Goal: Book appointment/travel/reservation

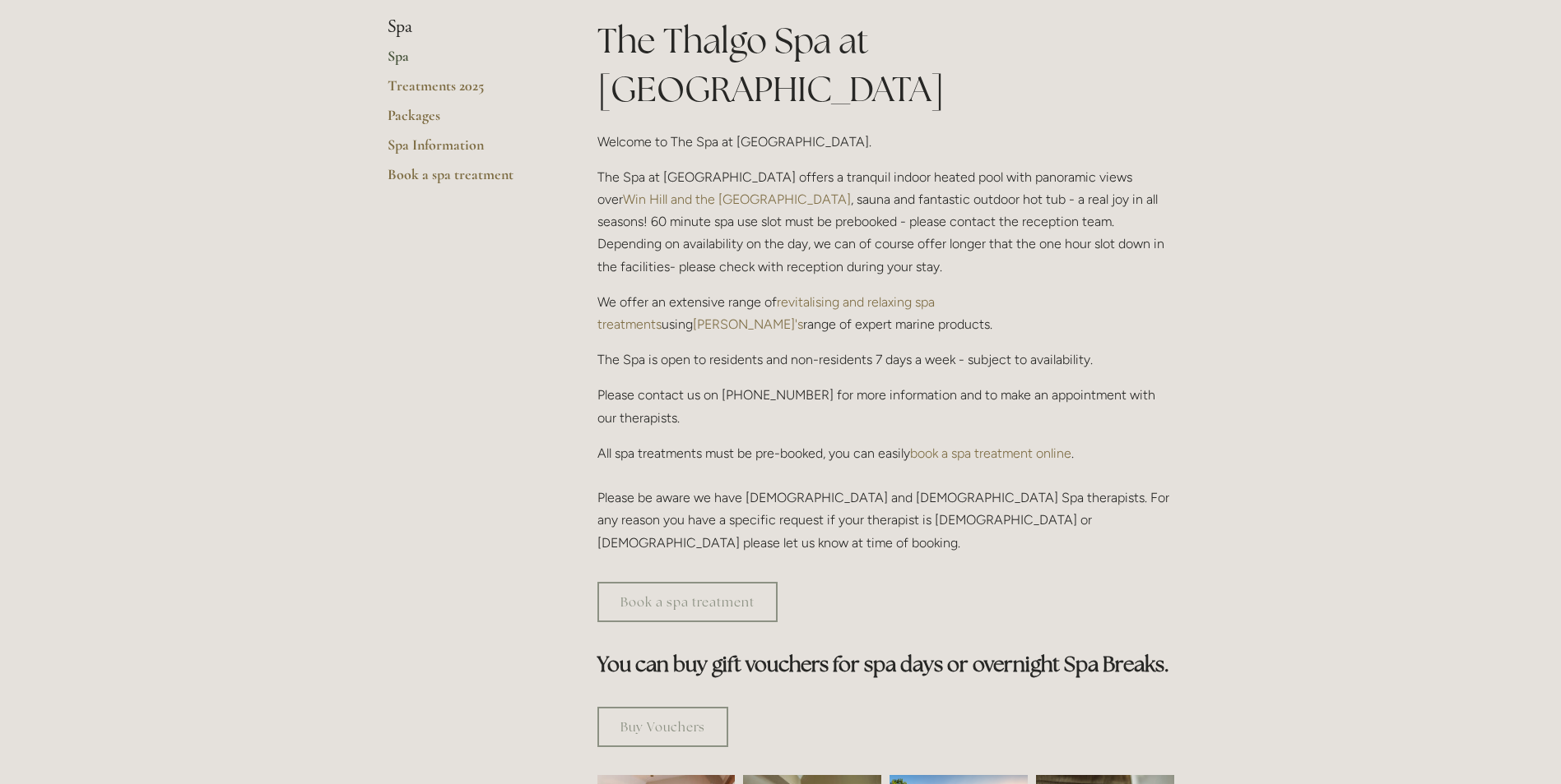
scroll to position [411, 0]
drag, startPoint x: 428, startPoint y: 119, endPoint x: 437, endPoint y: 125, distance: 10.8
click at [427, 118] on link "Packages" at bounding box center [466, 117] width 157 height 29
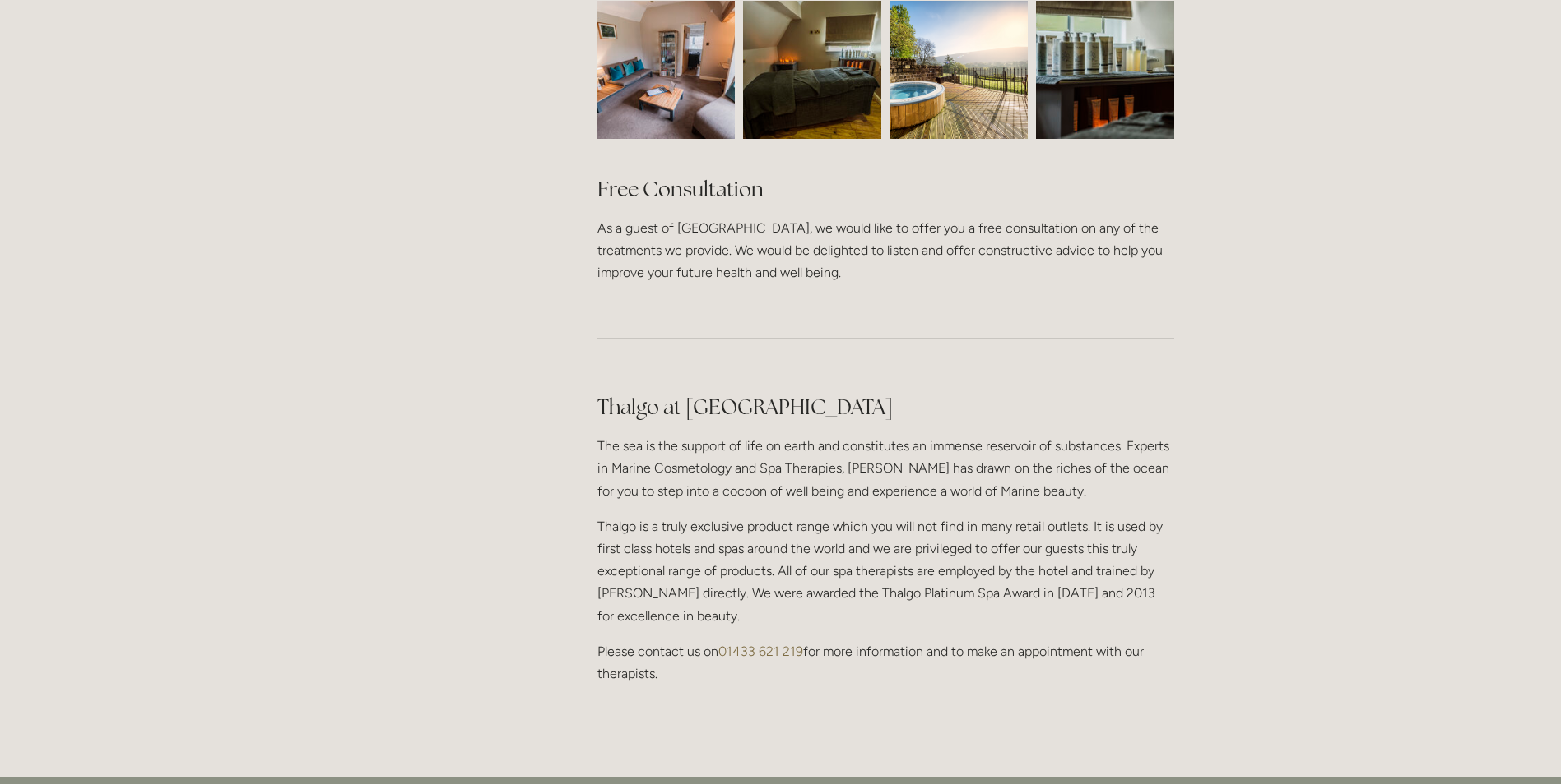
scroll to position [822, 0]
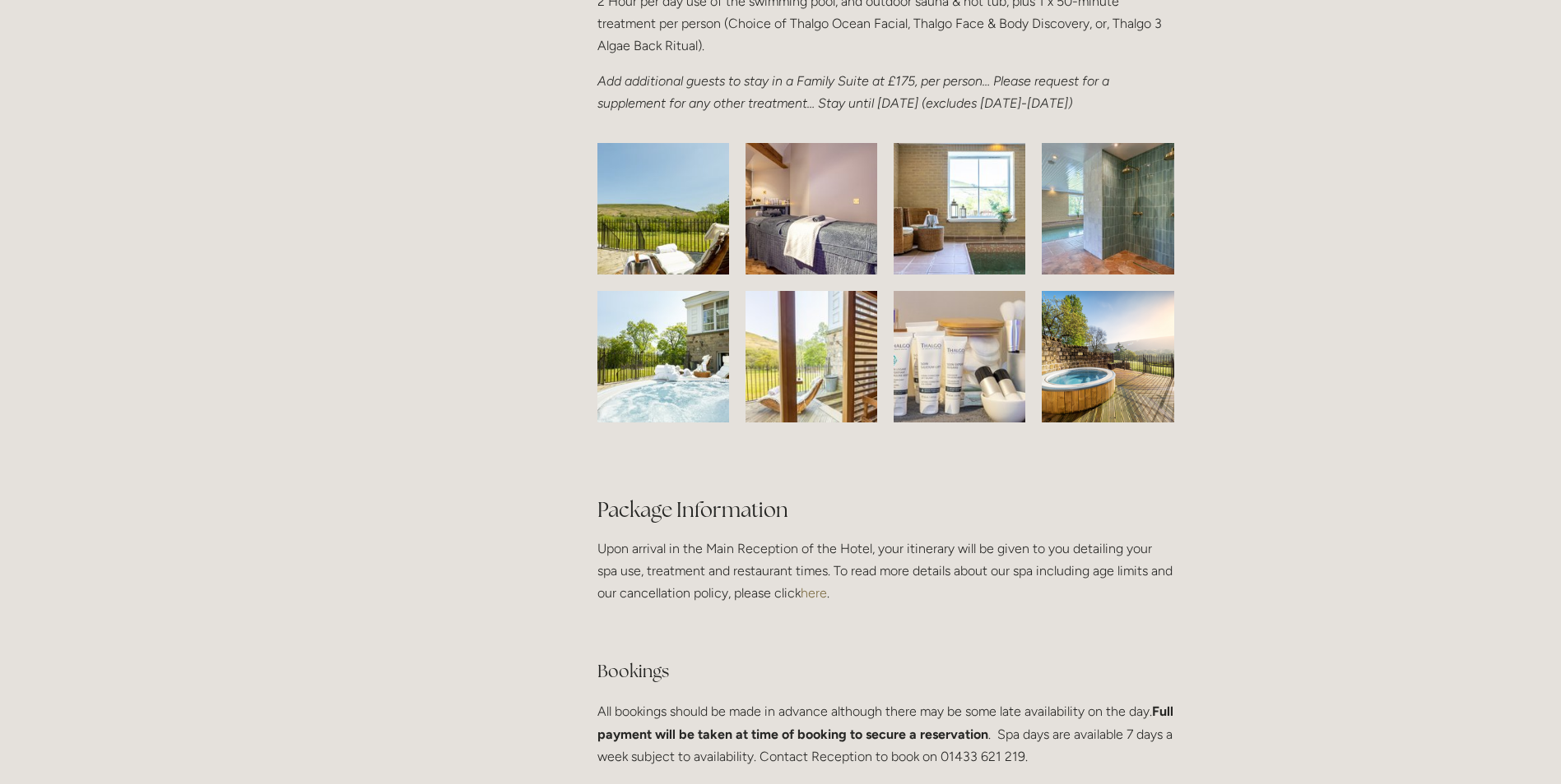
scroll to position [2549, 0]
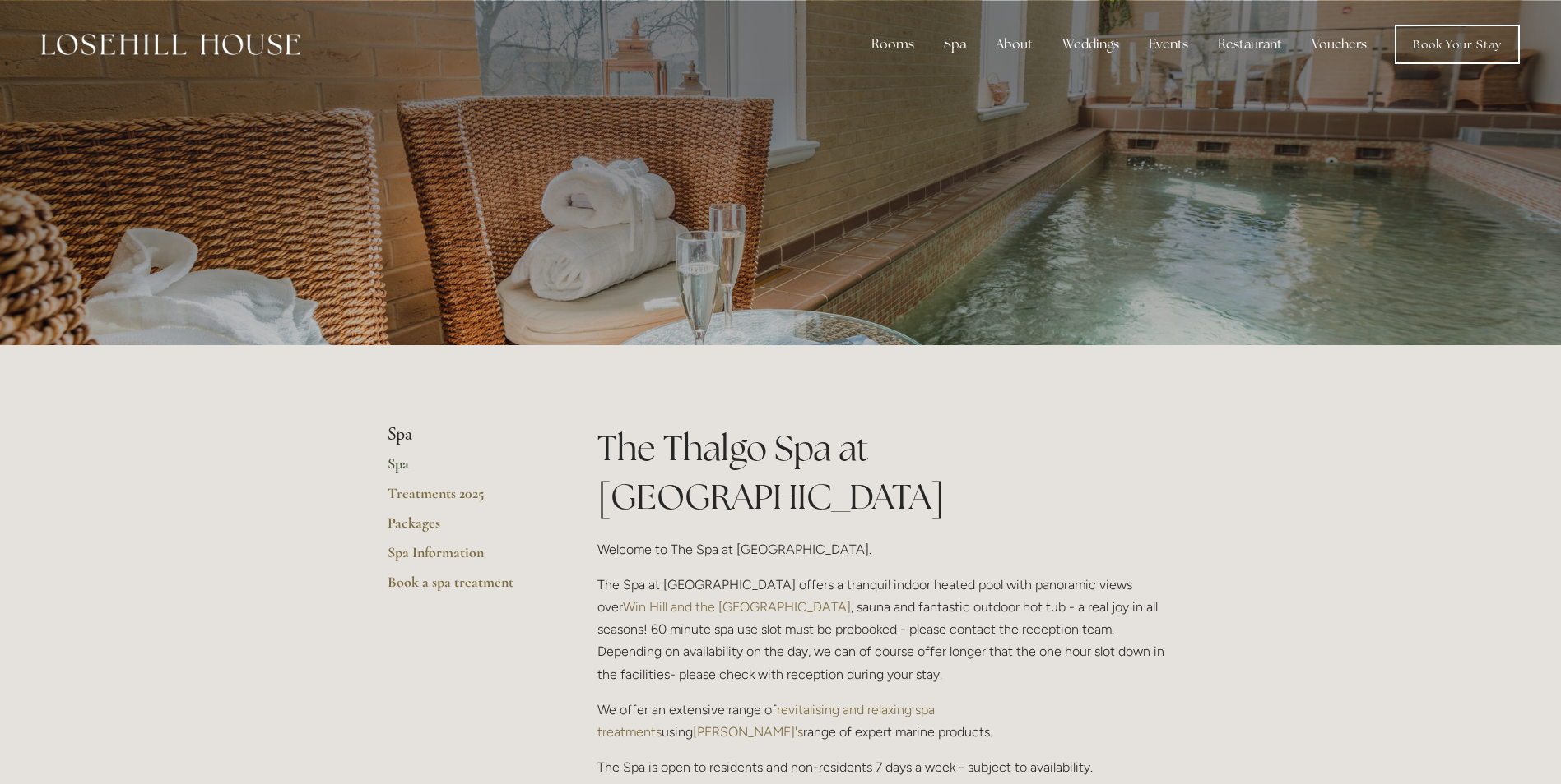
scroll to position [329, 0]
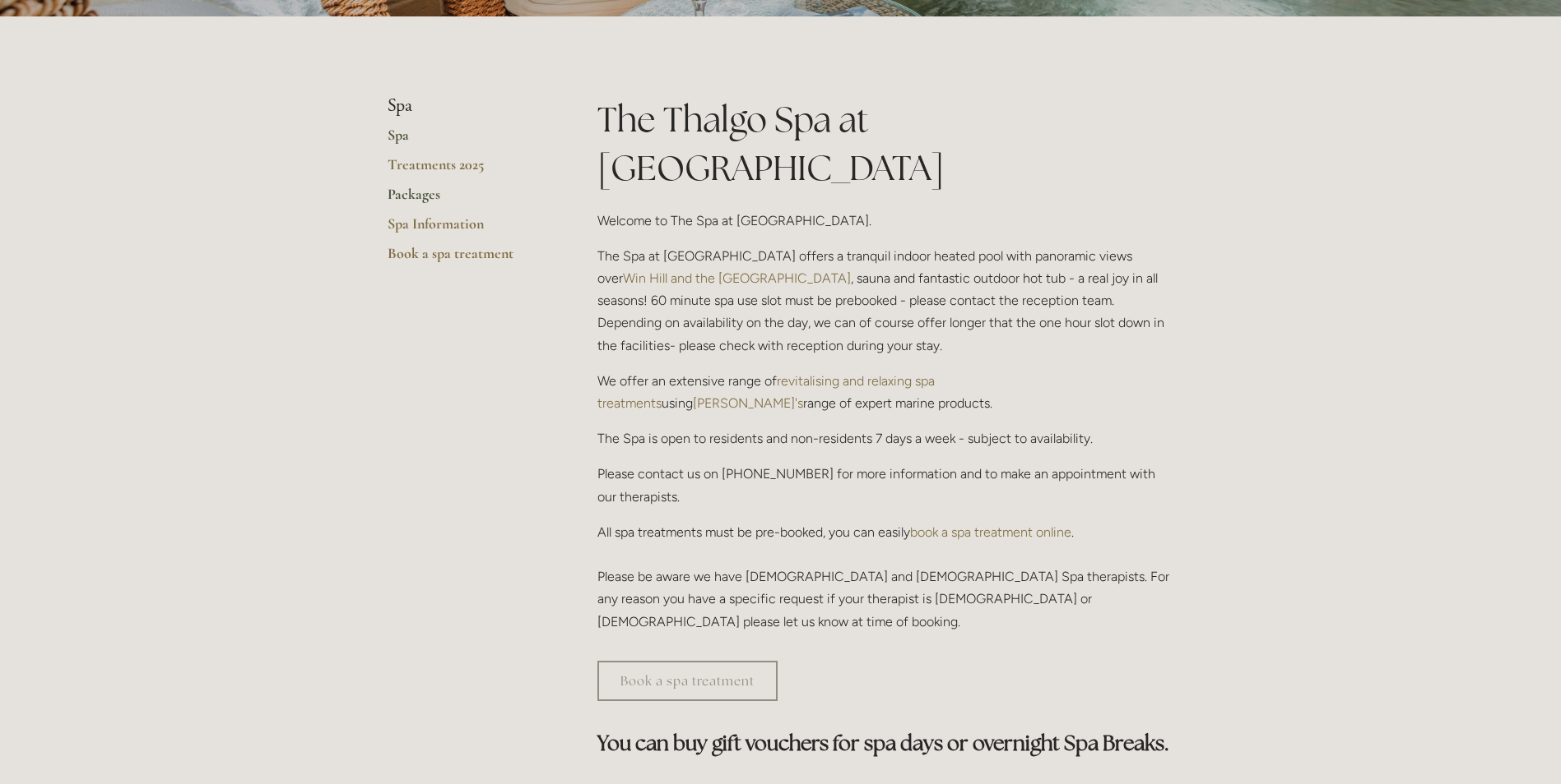
click at [419, 199] on link "Packages" at bounding box center [466, 199] width 157 height 29
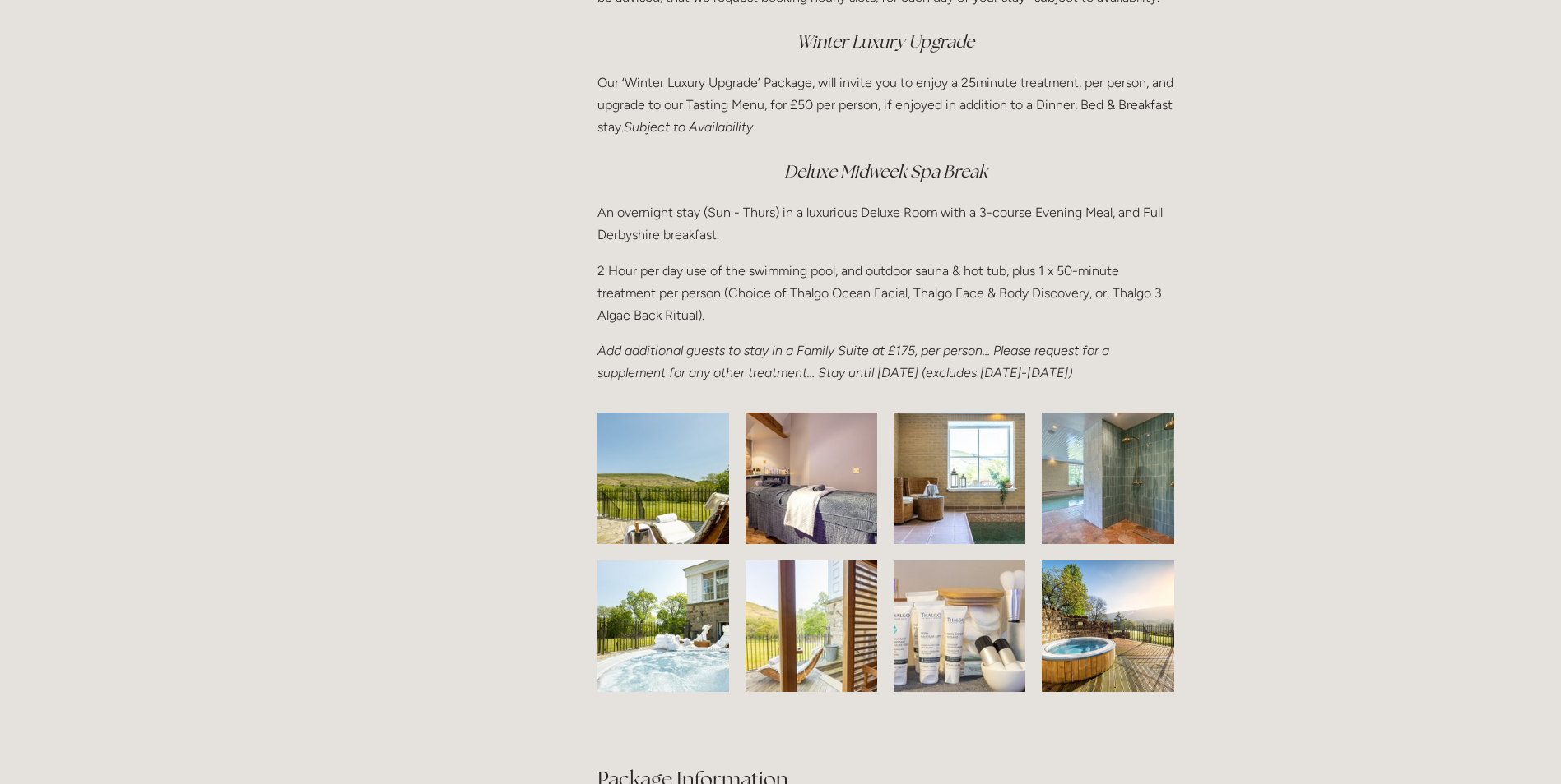
scroll to position [2220, 0]
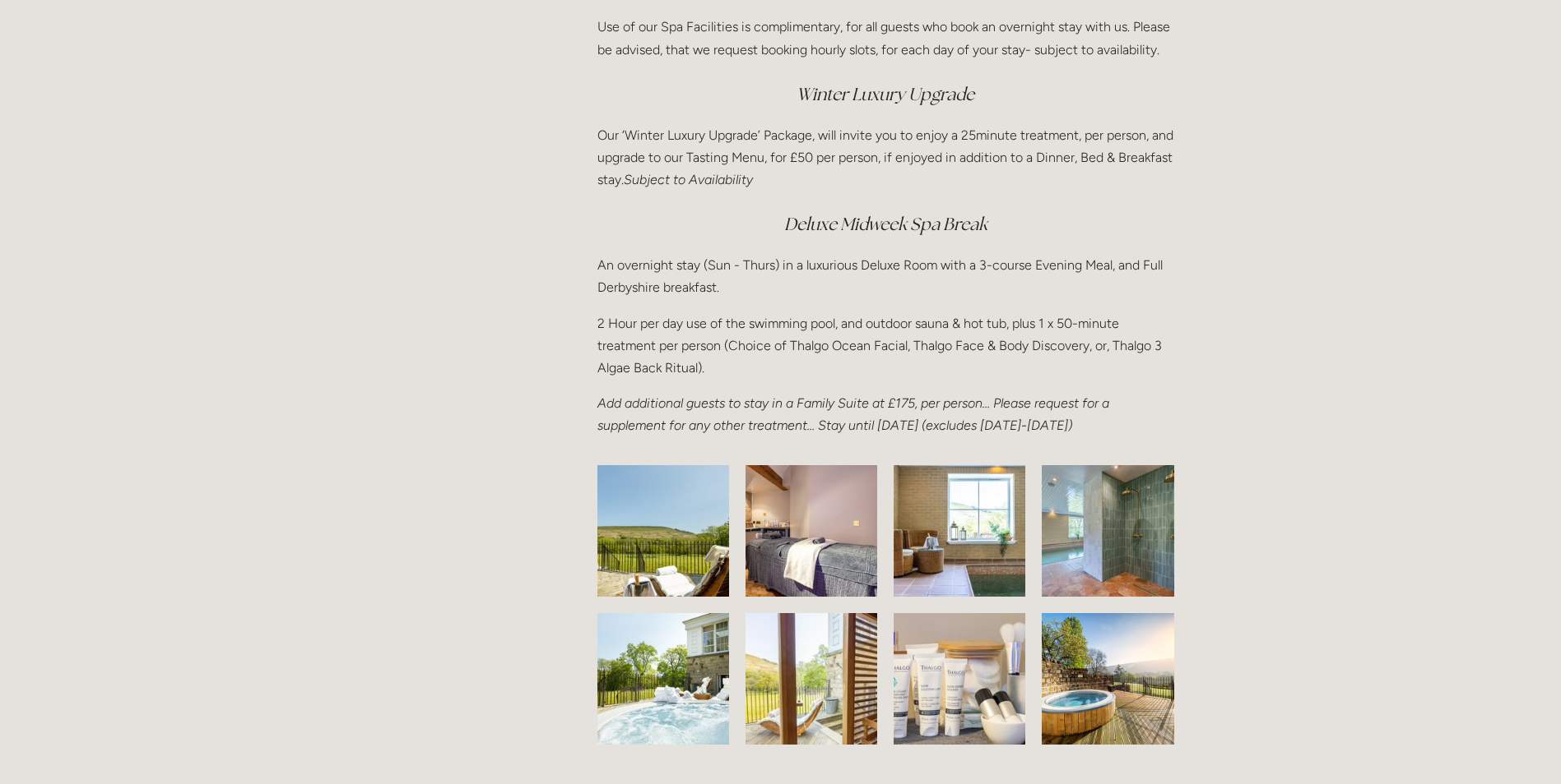
click at [899, 213] on em "Deluxe Midweek Spa Break" at bounding box center [885, 224] width 203 height 22
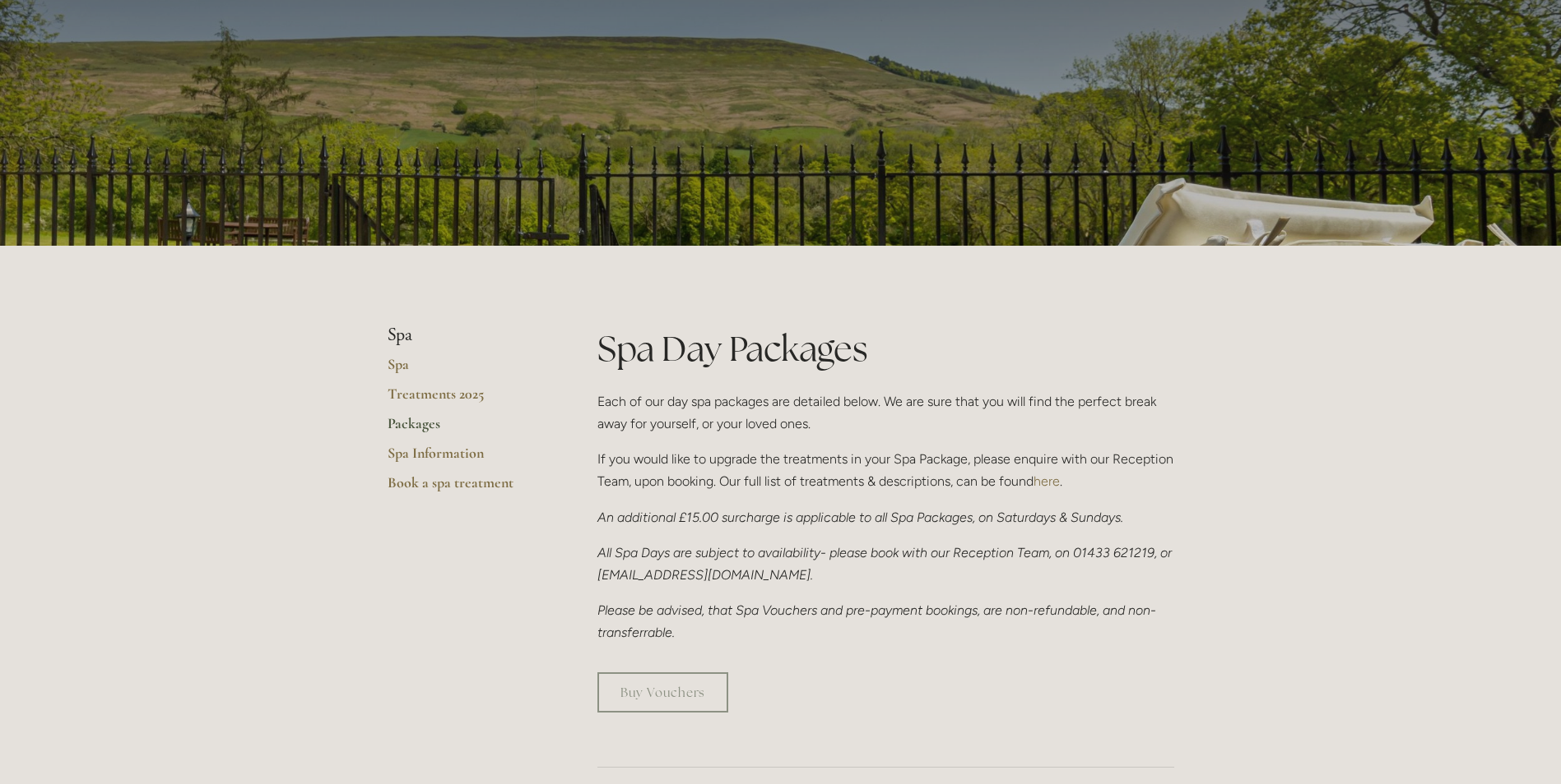
scroll to position [0, 0]
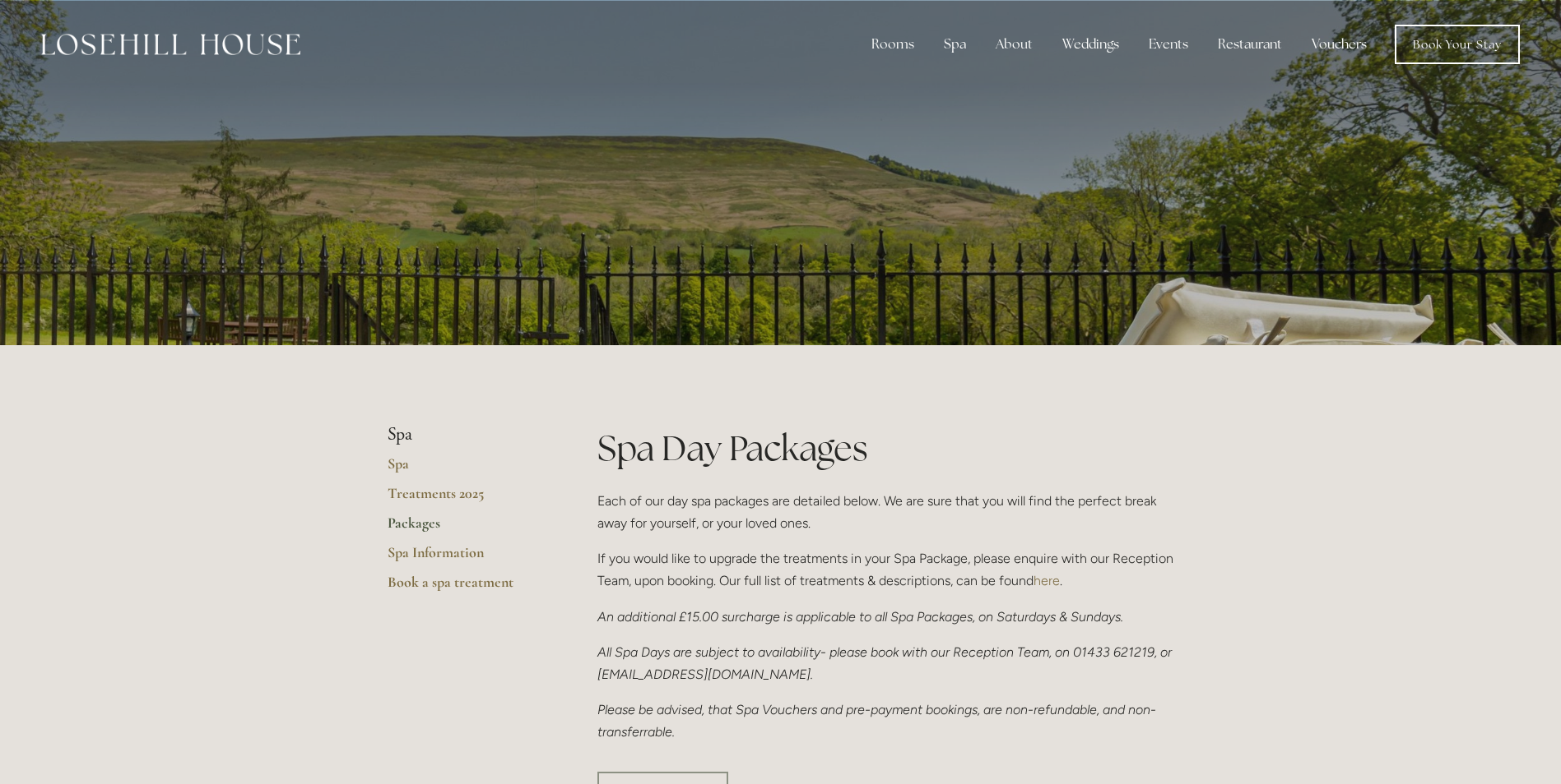
drag, startPoint x: 1493, startPoint y: 42, endPoint x: 1562, endPoint y: 262, distance: 230.6
click at [1493, 42] on link "Book Your Stay" at bounding box center [1457, 44] width 125 height 40
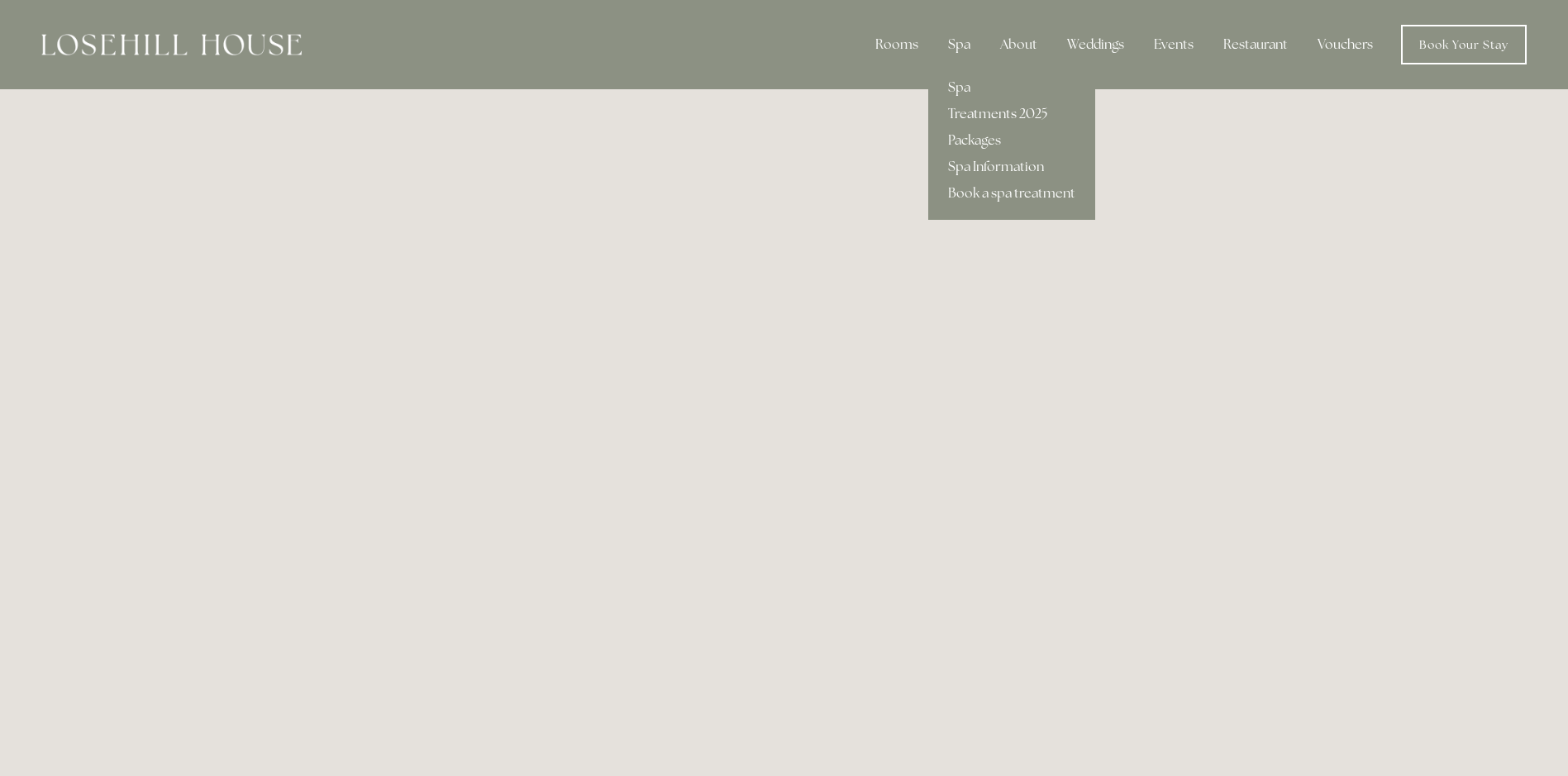
click at [985, 110] on link "Treatments 2025" at bounding box center [1012, 114] width 167 height 27
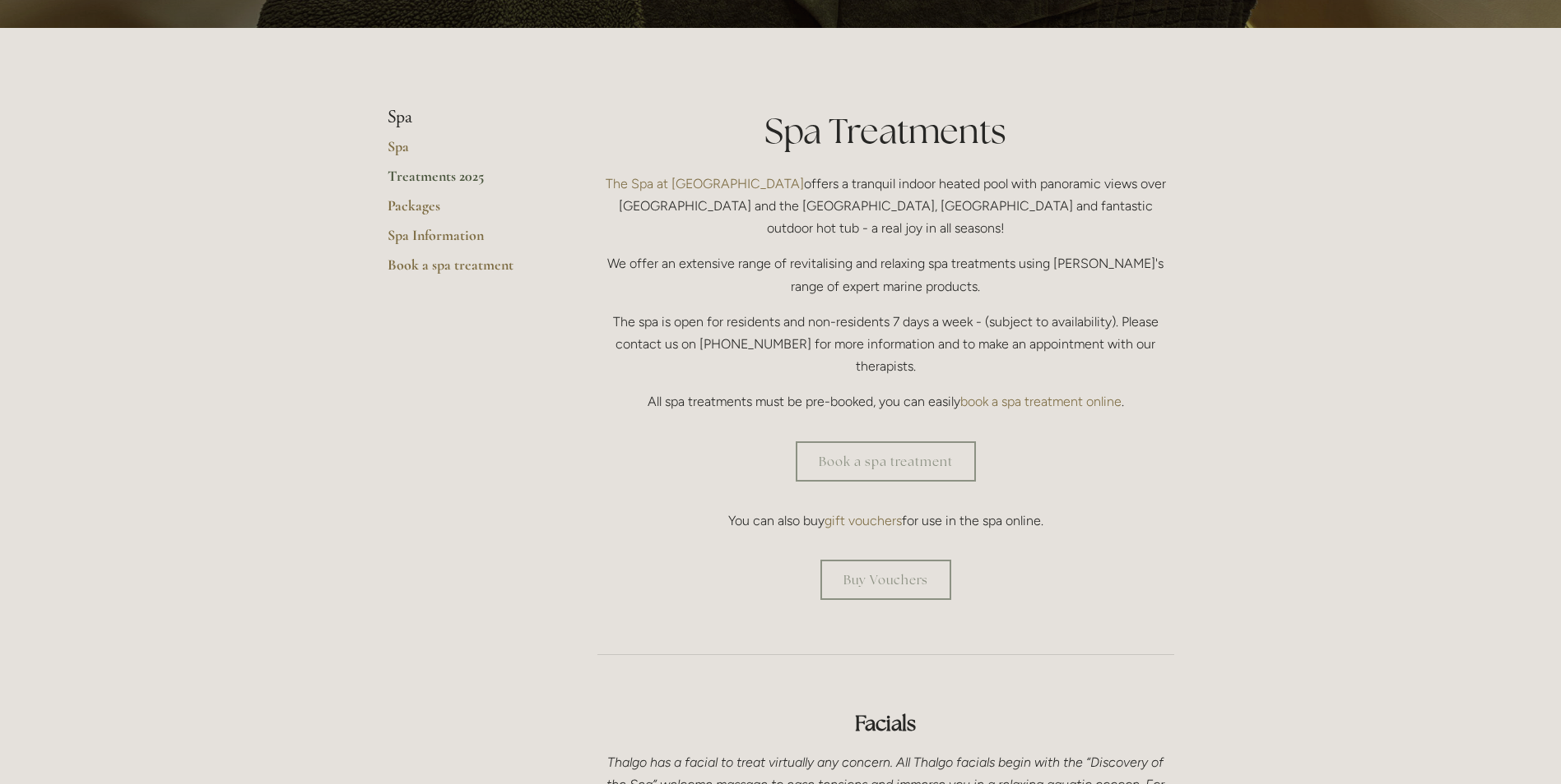
scroll to position [329, 0]
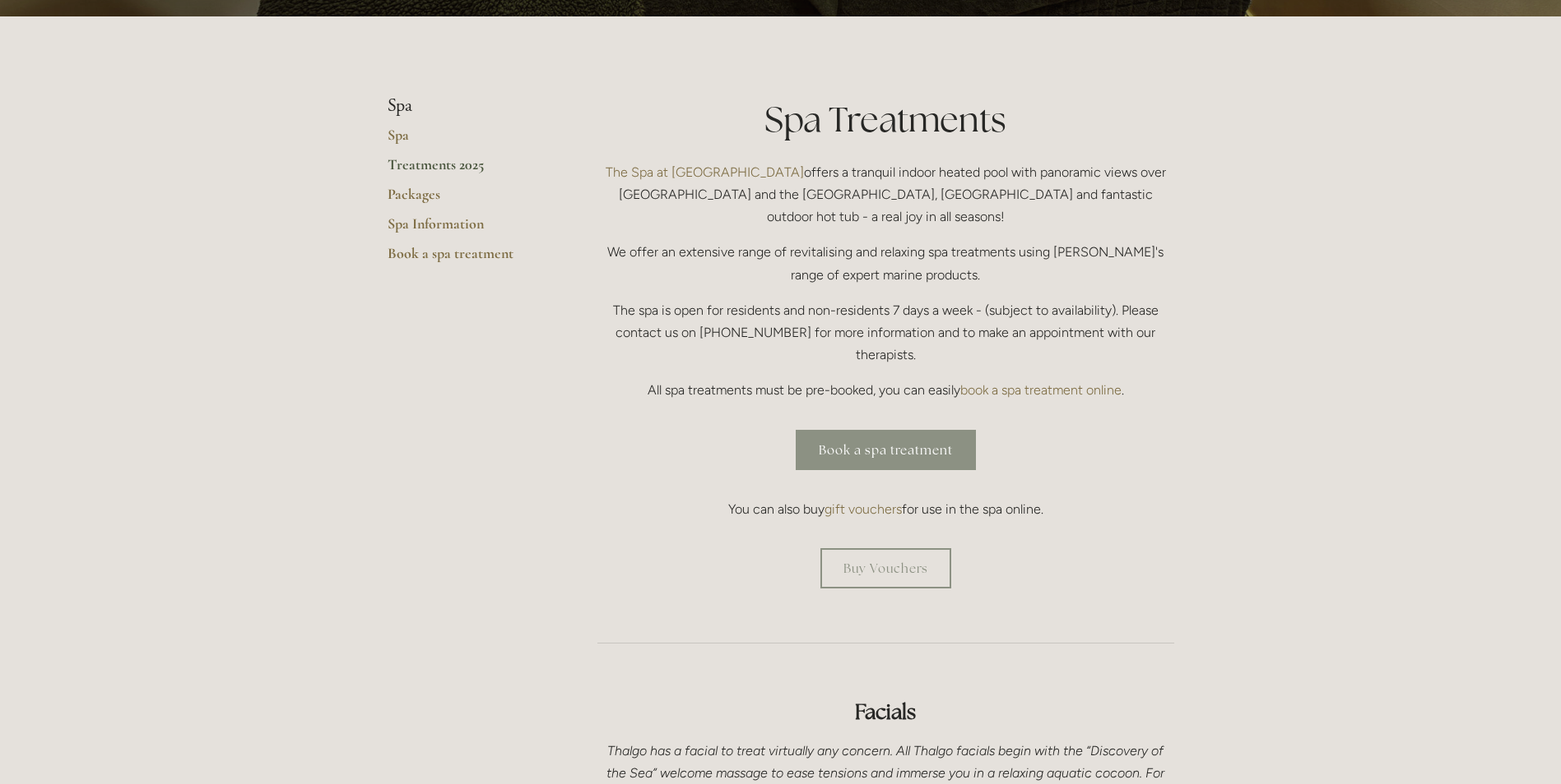
click at [901, 430] on link "Book a spa treatment" at bounding box center [886, 451] width 180 height 41
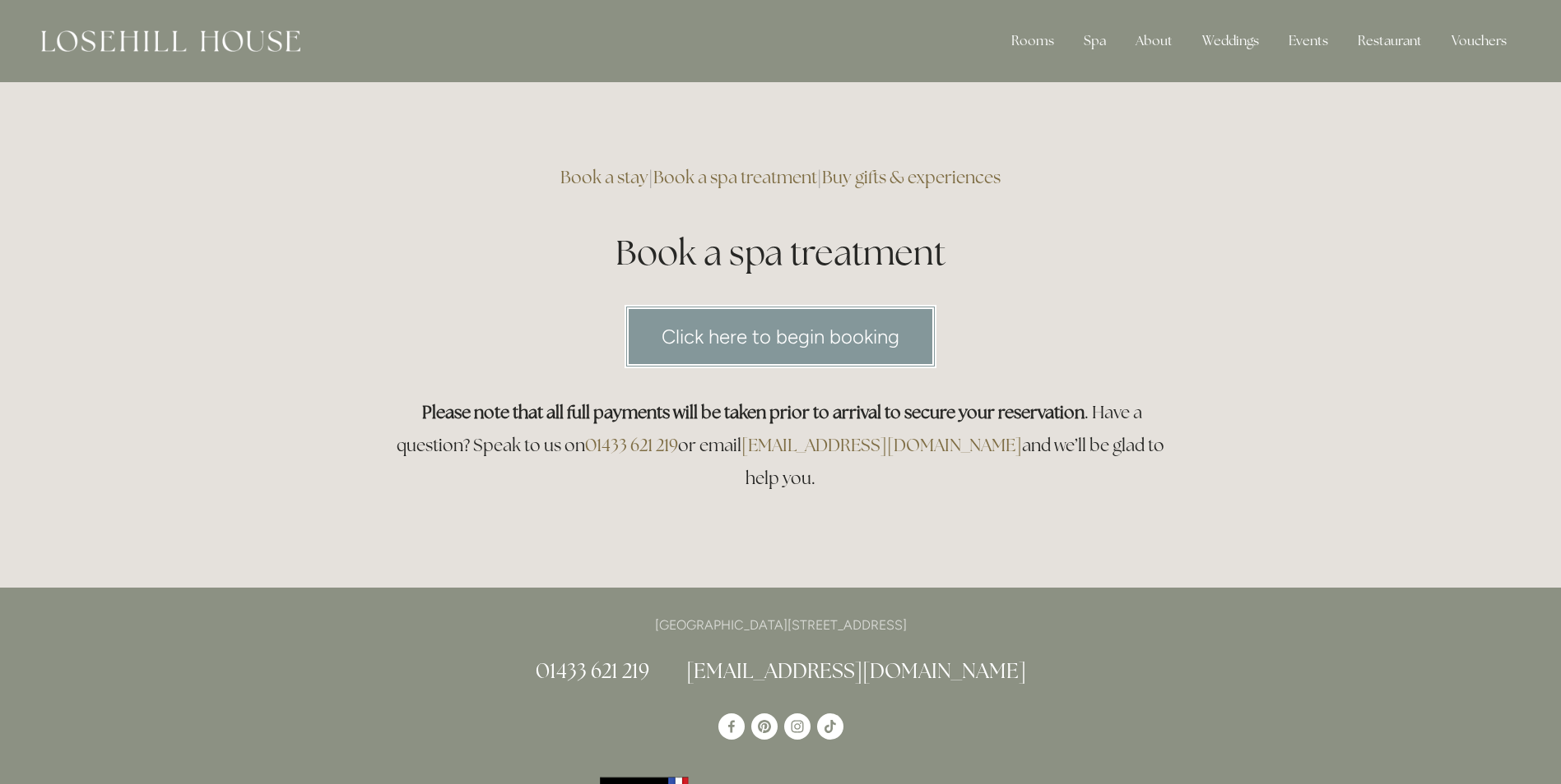
click at [746, 346] on link "Click here to begin booking" at bounding box center [780, 337] width 312 height 64
click at [856, 355] on link "Click here to begin booking" at bounding box center [780, 337] width 312 height 64
click at [1488, 34] on link "Vouchers" at bounding box center [1479, 41] width 81 height 33
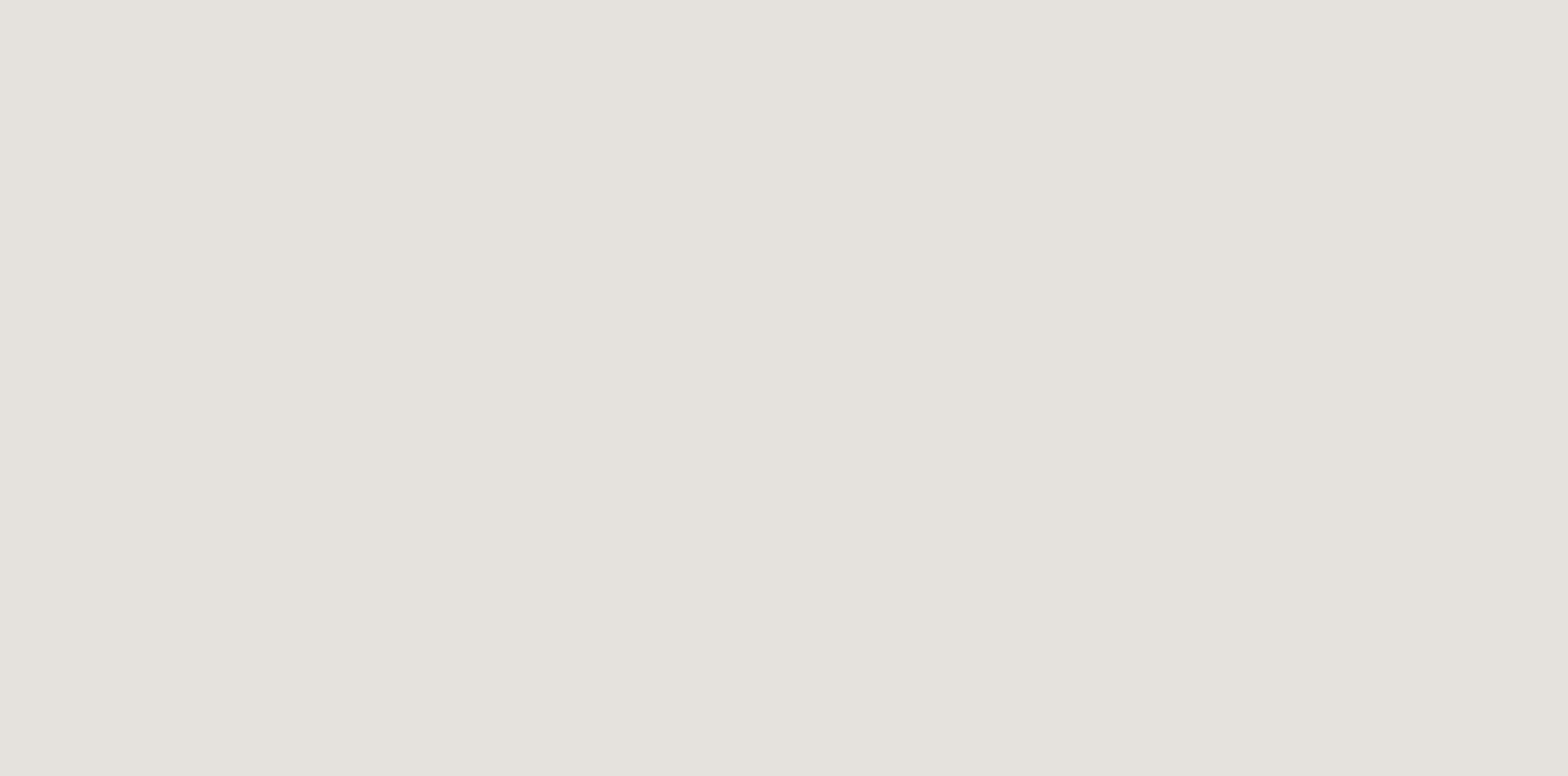
scroll to position [183, 0]
